Goal: Task Accomplishment & Management: Use online tool/utility

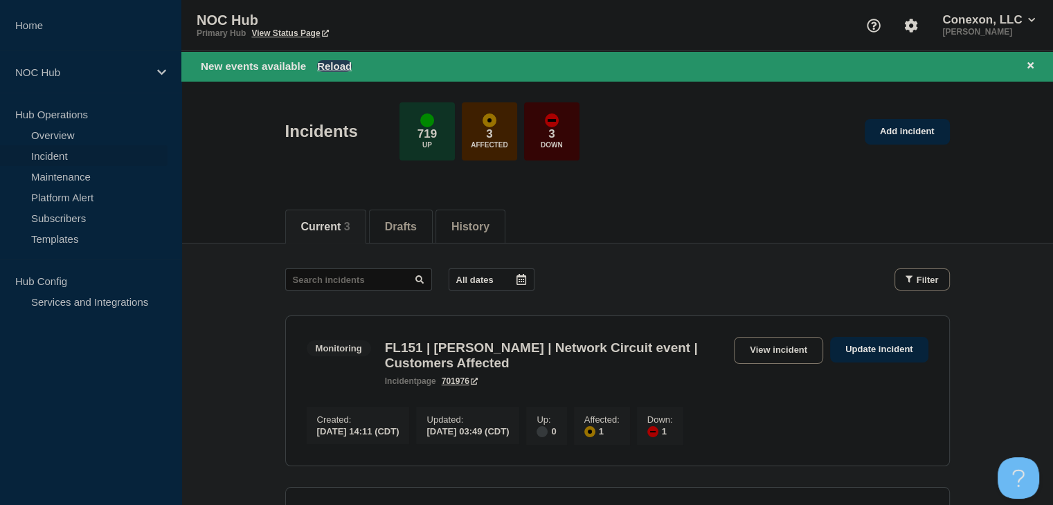
click at [346, 71] on button "Reload" at bounding box center [334, 66] width 35 height 12
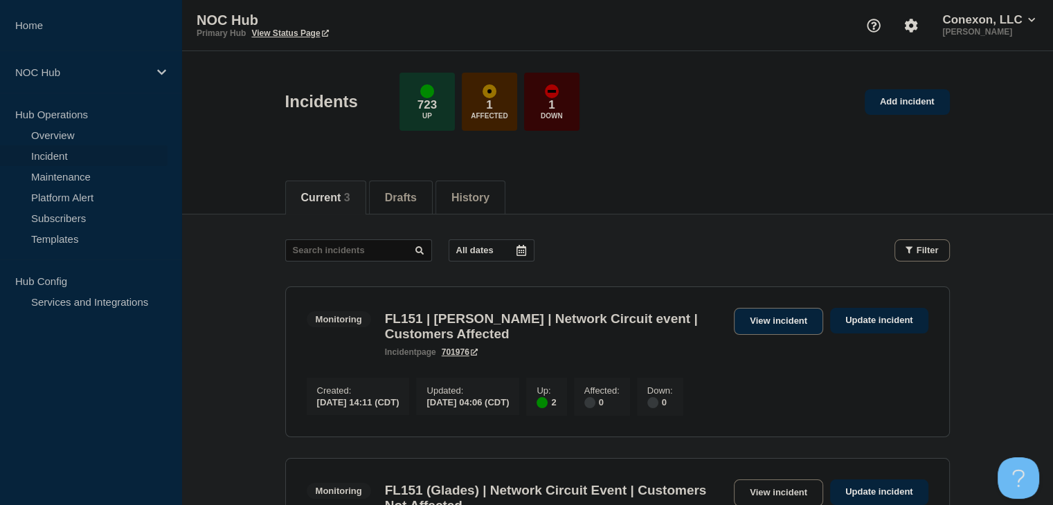
click at [767, 327] on link "View incident" at bounding box center [778, 321] width 89 height 27
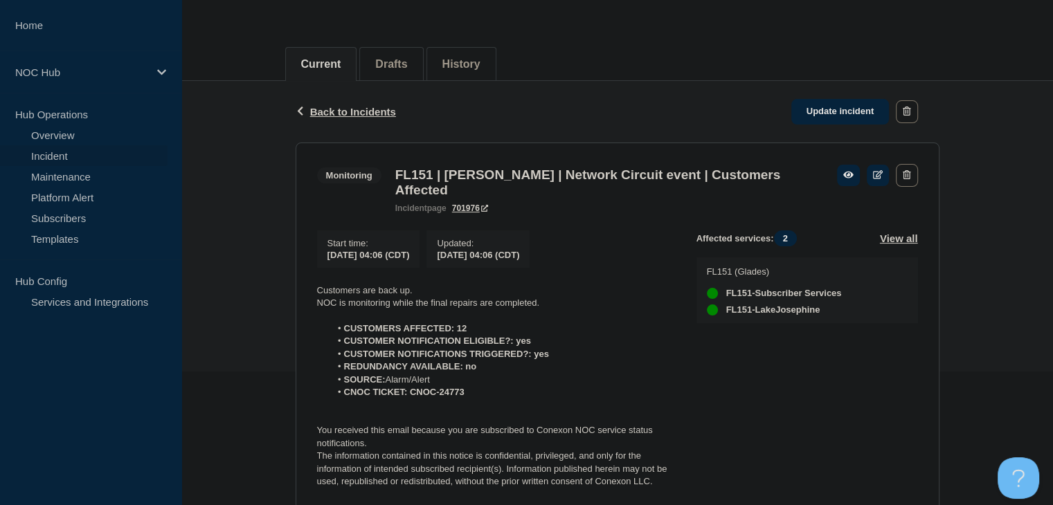
scroll to position [208, 0]
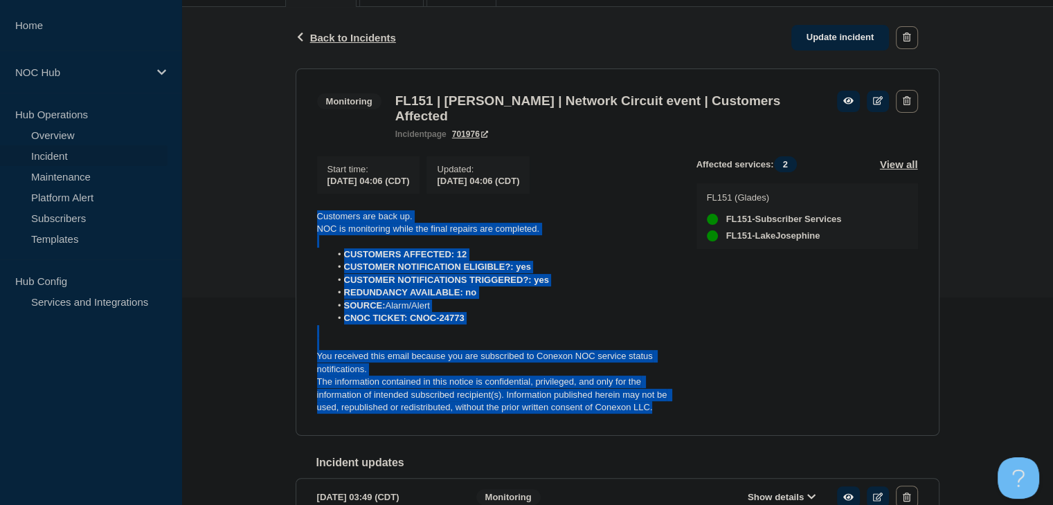
drag, startPoint x: 656, startPoint y: 419, endPoint x: 305, endPoint y: 224, distance: 402.5
click at [305, 224] on section "Monitoring FL151 | [PERSON_NAME] | Network Circuit event | Customers Affected i…" at bounding box center [618, 253] width 644 height 368
copy div "Customers are back up. NOC is monitoring while the final repairs are completed.…"
click at [824, 34] on link "Update incident" at bounding box center [840, 38] width 98 height 26
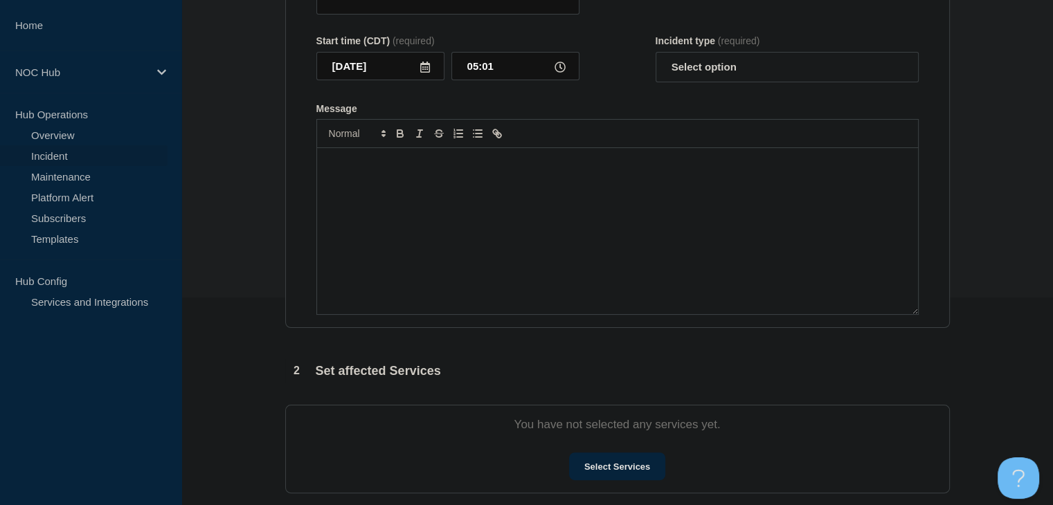
type input "FL151 | [PERSON_NAME] | Network Circuit event | Customers Affected"
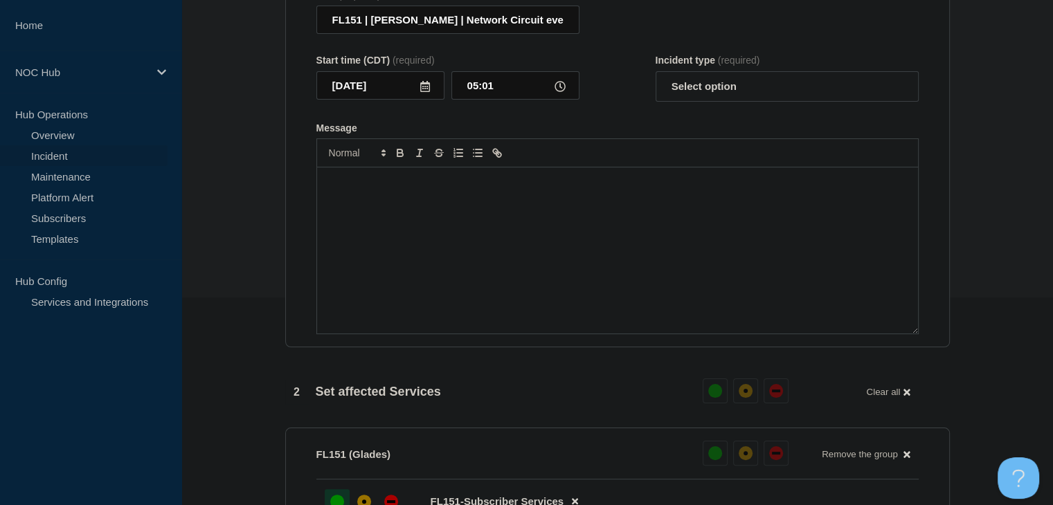
click at [502, 298] on div "Message" at bounding box center [617, 250] width 601 height 166
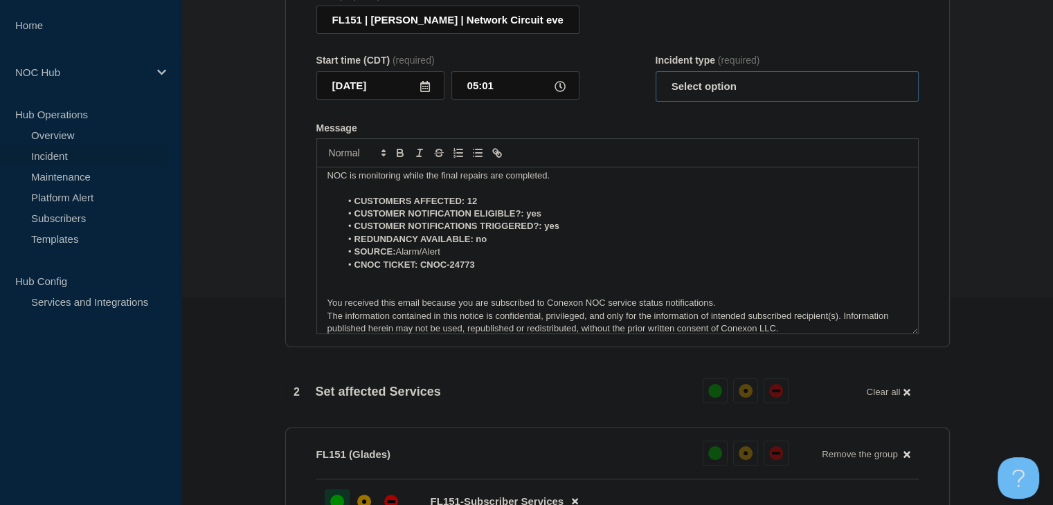
drag, startPoint x: 692, startPoint y: 89, endPoint x: 692, endPoint y: 104, distance: 14.5
click at [692, 89] on select "Select option Investigating Identified Monitoring Resolved" at bounding box center [786, 86] width 263 height 30
select select "resolved"
click at [655, 80] on select "Select option Investigating Identified Monitoring Resolved" at bounding box center [786, 86] width 263 height 30
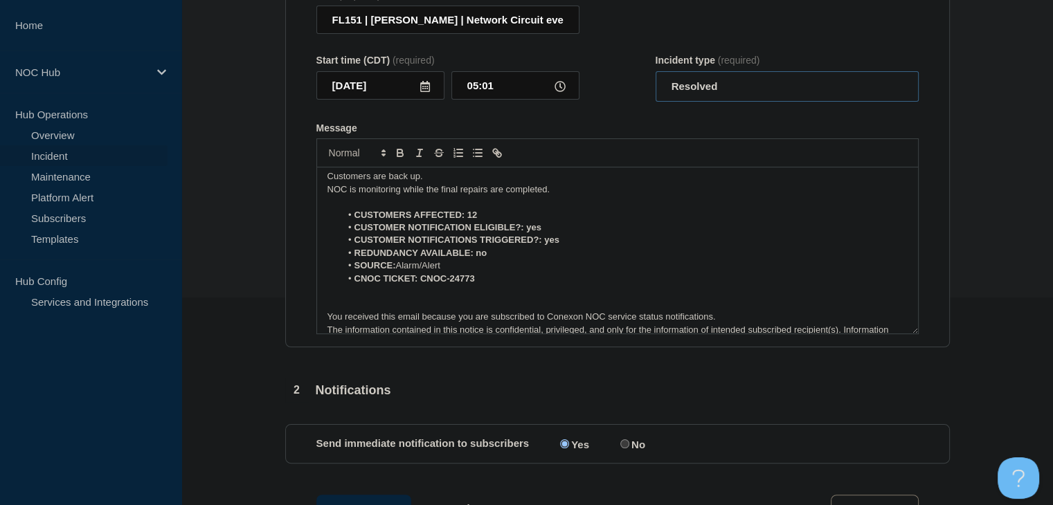
scroll to position [0, 0]
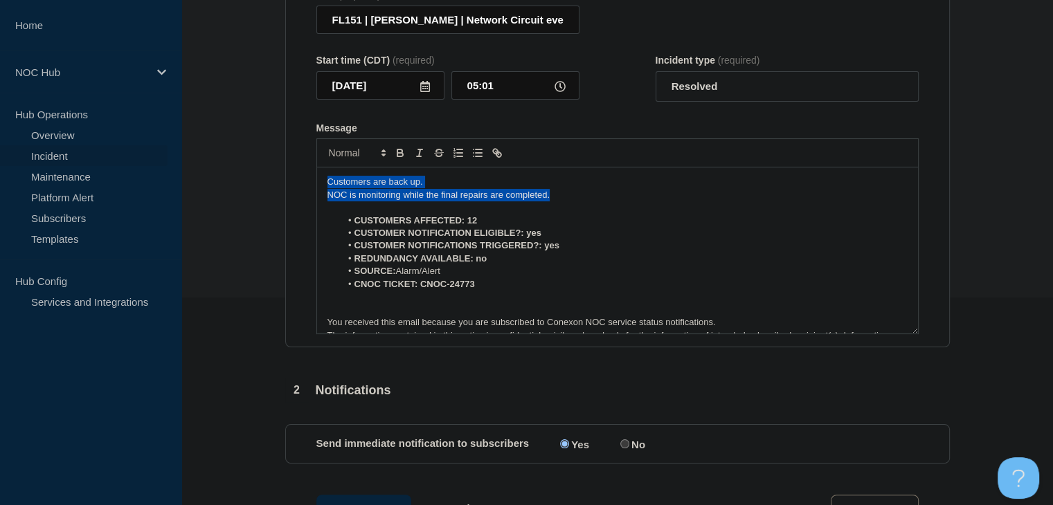
drag, startPoint x: 565, startPoint y: 208, endPoint x: 202, endPoint y: 174, distance: 364.3
click at [202, 174] on section "1 Provide details Title (required) FL151 | [PERSON_NAME] | Network Circuit even…" at bounding box center [616, 503] width 871 height 1144
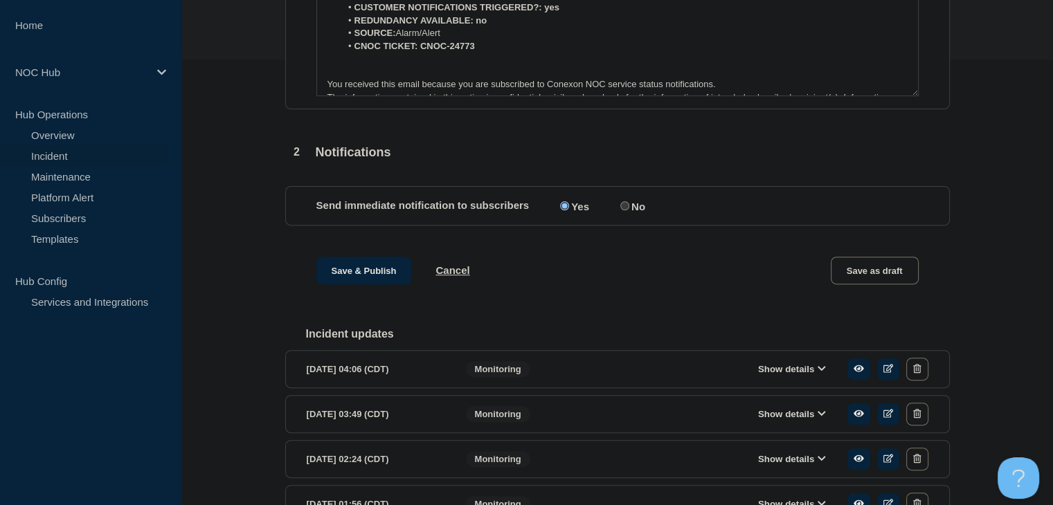
scroll to position [484, 0]
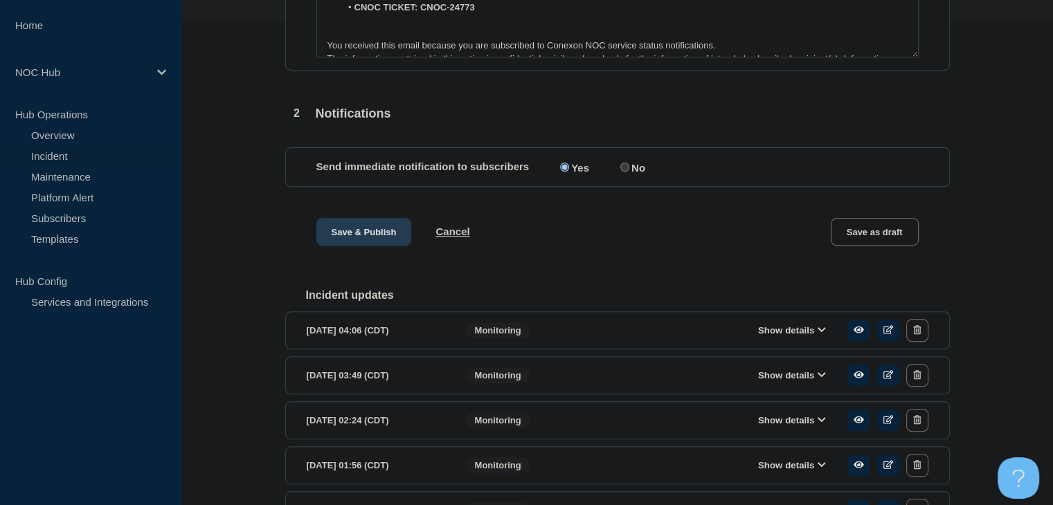
click at [352, 246] on button "Save & Publish" at bounding box center [364, 232] width 96 height 28
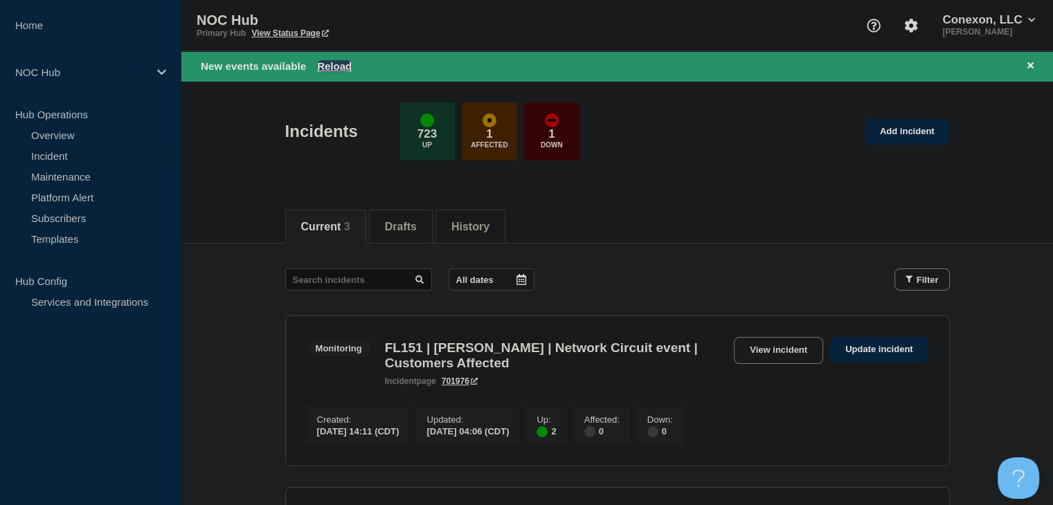
click at [339, 69] on button "Reload" at bounding box center [334, 66] width 35 height 12
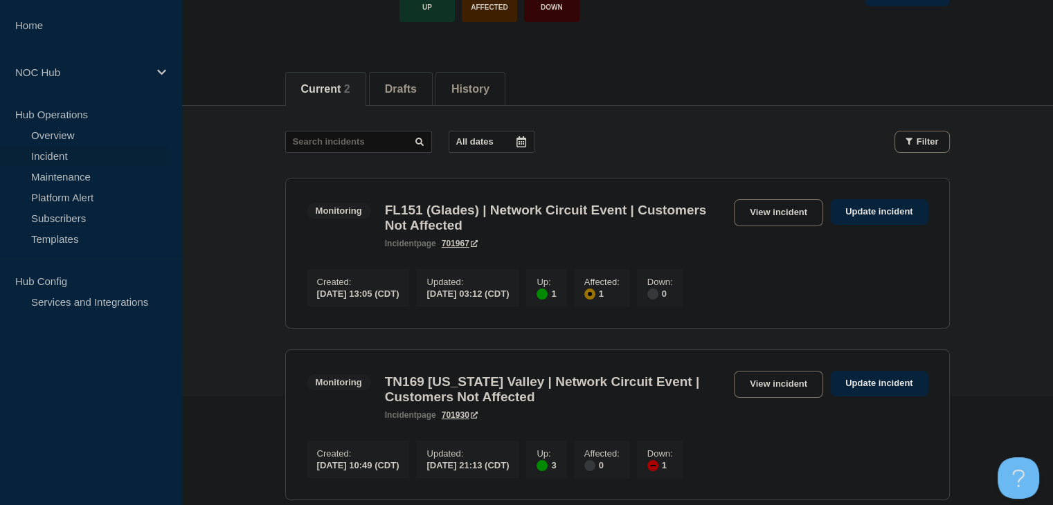
scroll to position [247, 0]
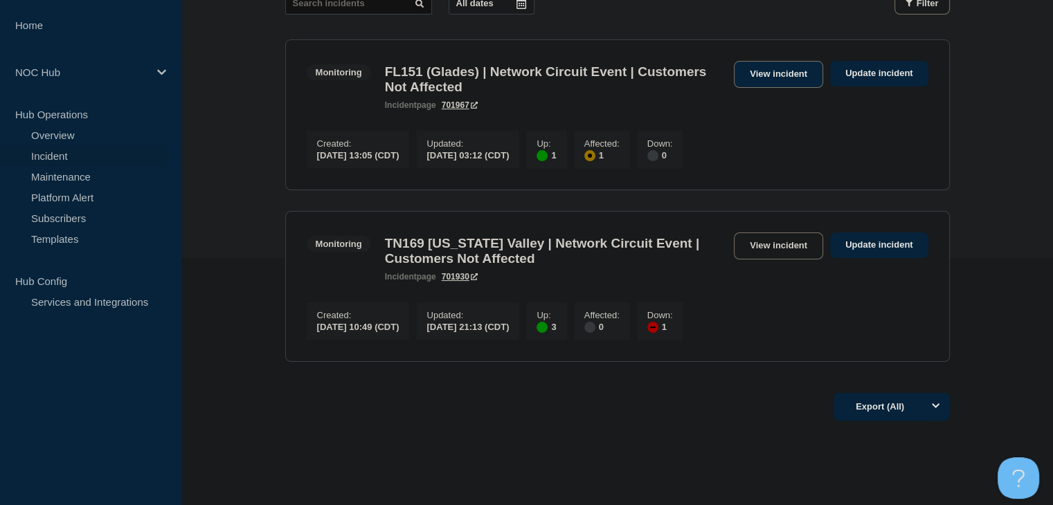
click at [763, 70] on link "View incident" at bounding box center [778, 74] width 89 height 27
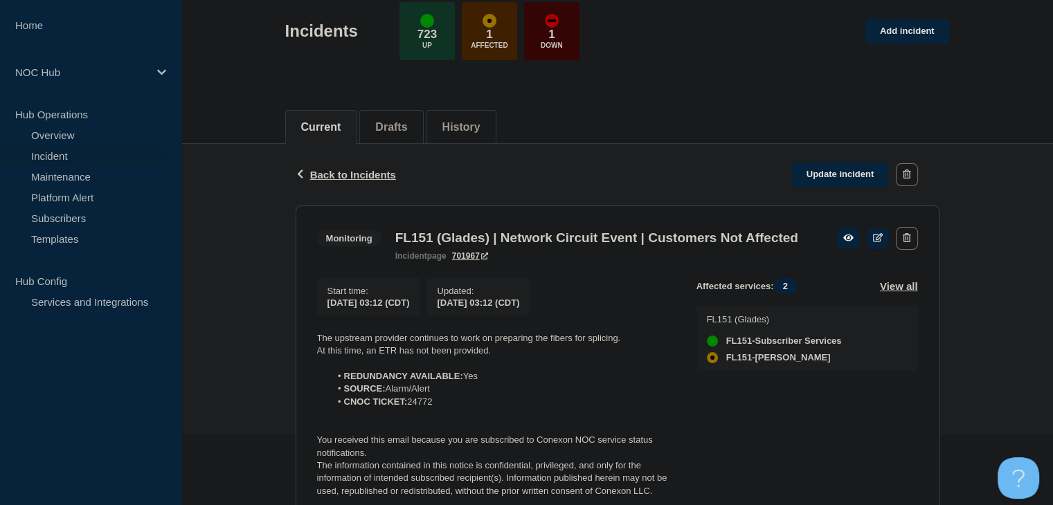
scroll to position [208, 0]
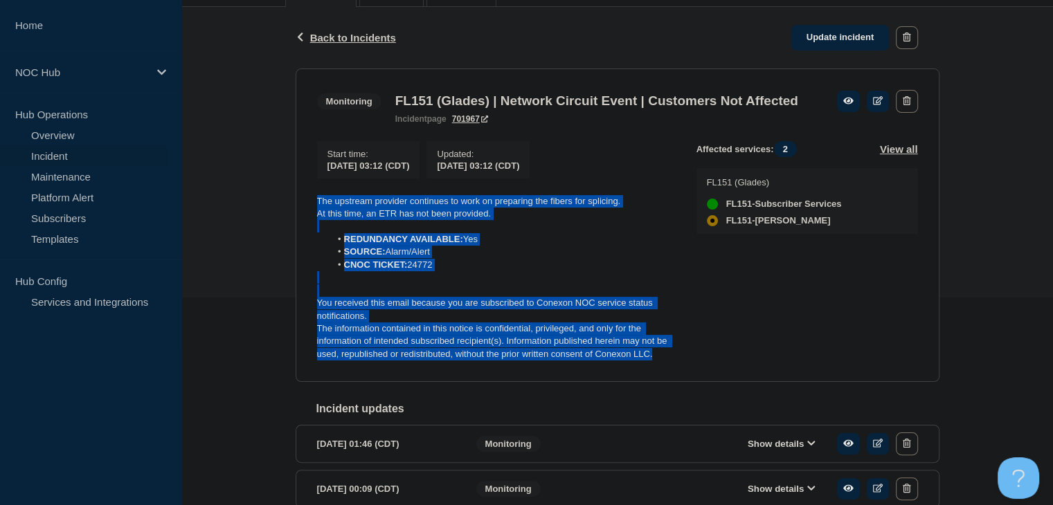
drag, startPoint x: 661, startPoint y: 374, endPoint x: 293, endPoint y: 215, distance: 400.5
click at [293, 215] on div "Back Back to Incidents Update incident Monitoring FL151 (Glades) | Network Circ…" at bounding box center [617, 392] width 664 height 770
copy div "The upstream provider continues to work on preparing the fibers for splicing. A…"
click at [839, 42] on link "Update incident" at bounding box center [840, 38] width 98 height 26
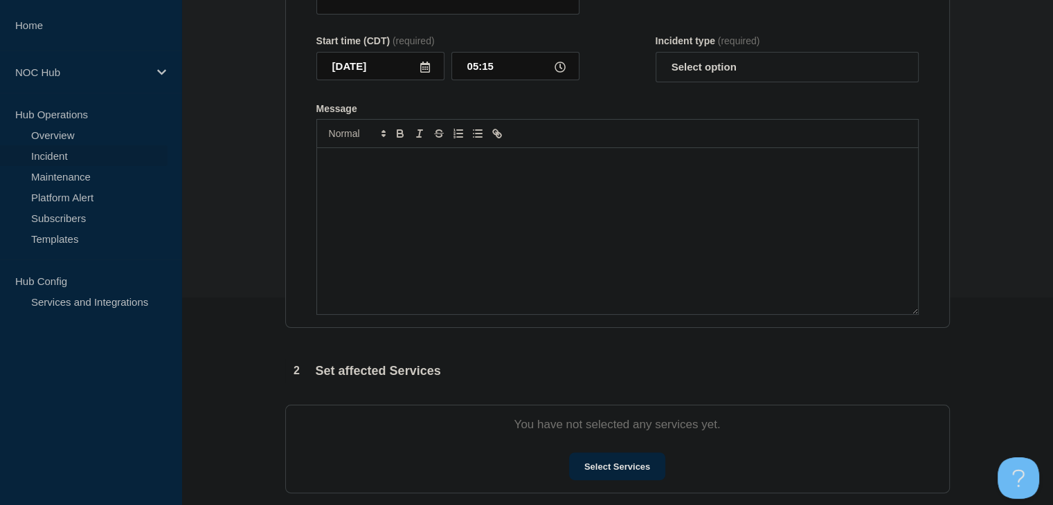
type input "FL151 (Glades) | Network Circuit Event | Customers Not Affected"
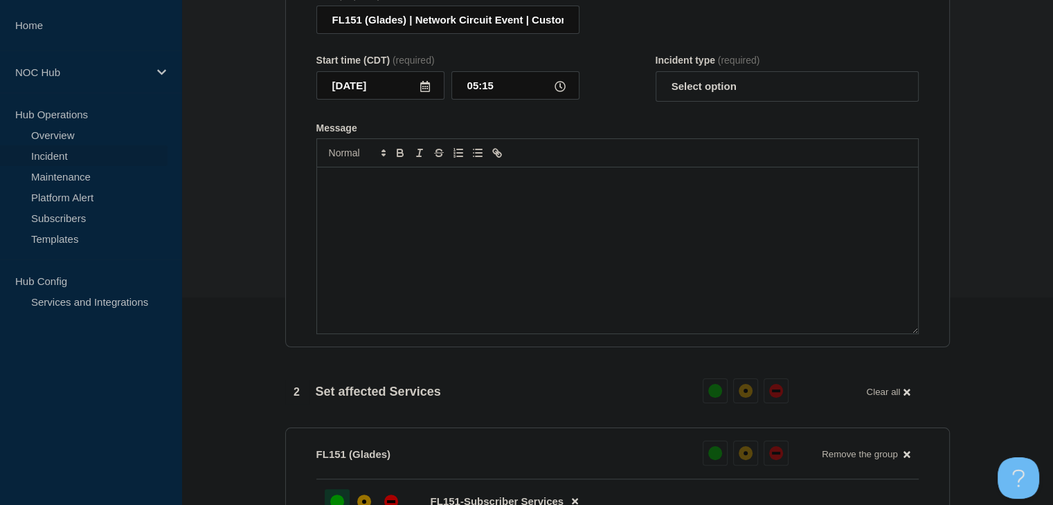
click at [570, 301] on div "Message" at bounding box center [617, 250] width 601 height 166
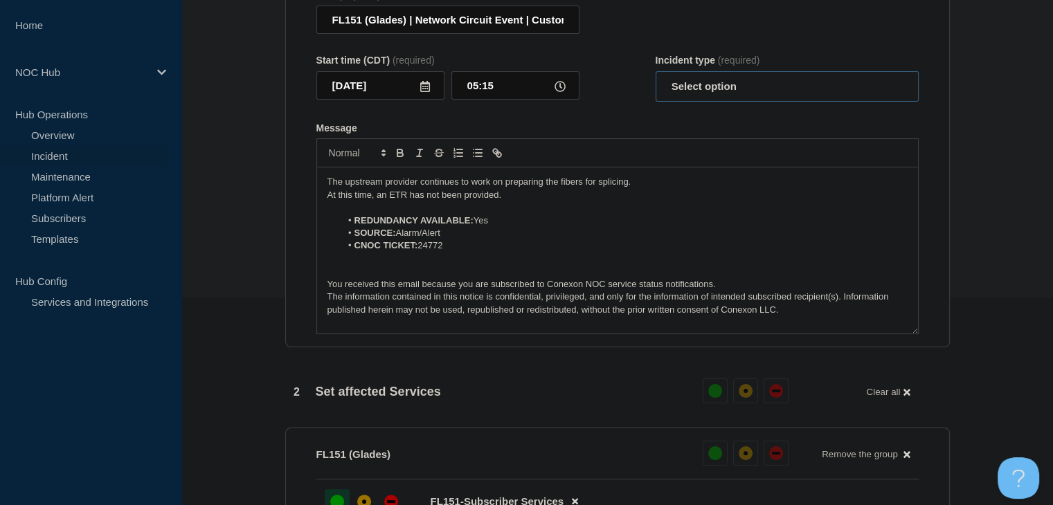
click at [723, 98] on select "Select option Investigating Identified Monitoring Resolved" at bounding box center [786, 86] width 263 height 30
select select "monitoring"
click at [655, 80] on select "Select option Investigating Identified Monitoring Resolved" at bounding box center [786, 86] width 263 height 30
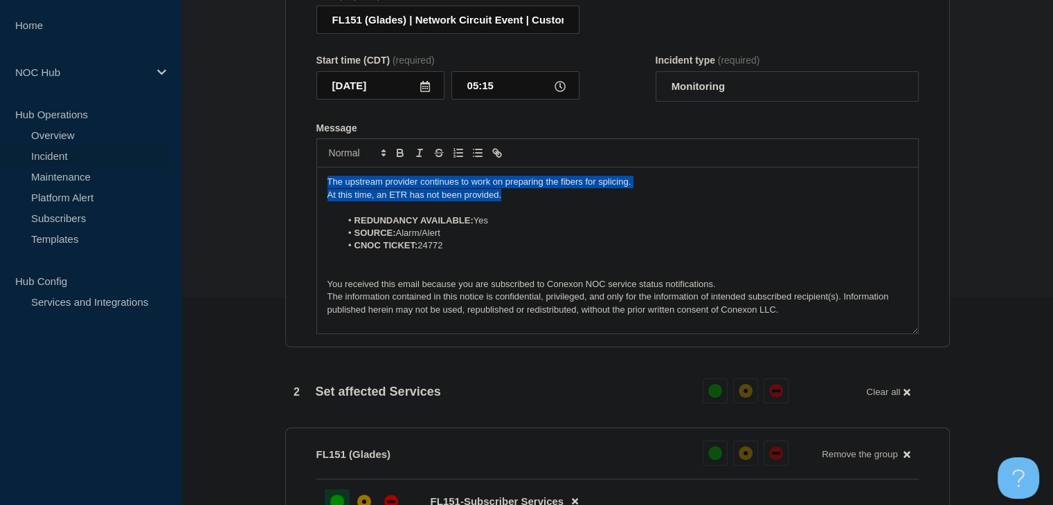
drag, startPoint x: 512, startPoint y: 201, endPoint x: 230, endPoint y: 181, distance: 283.1
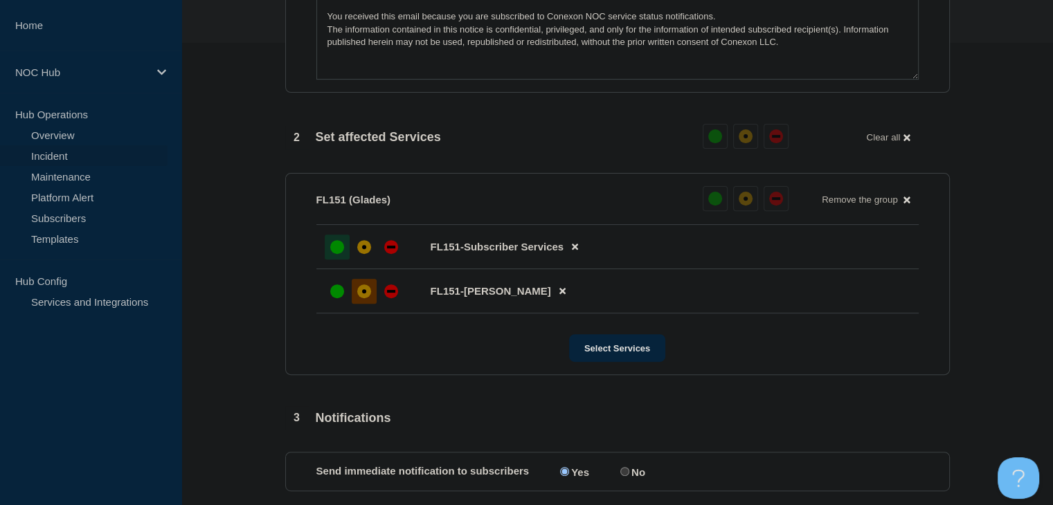
scroll to position [692, 0]
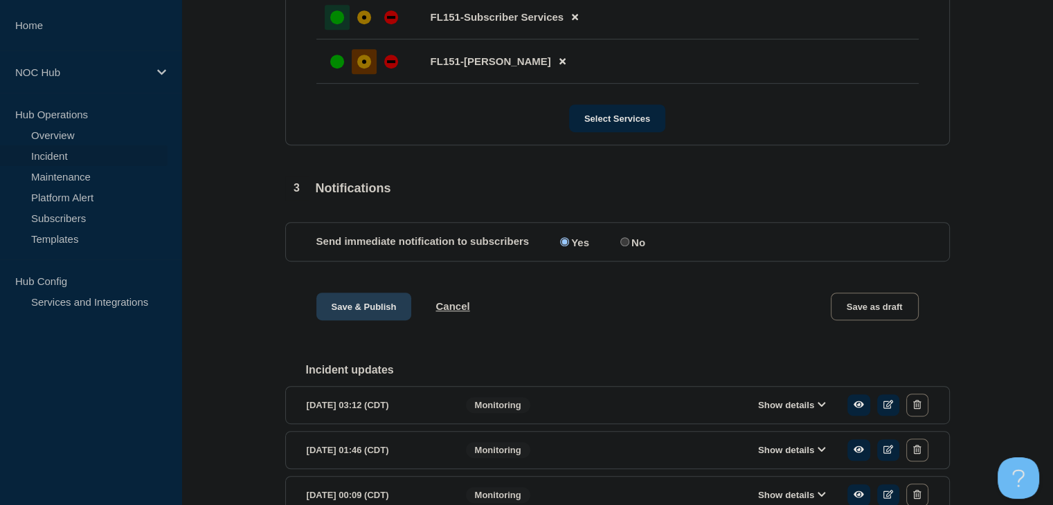
click at [349, 320] on button "Save & Publish" at bounding box center [364, 307] width 96 height 28
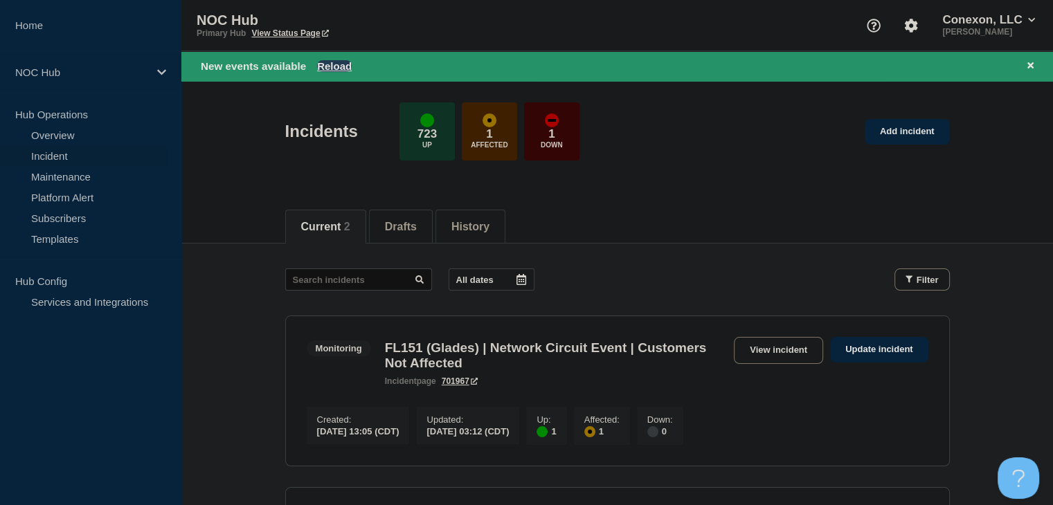
click at [324, 66] on button "Reload" at bounding box center [334, 66] width 35 height 12
